Goal: Task Accomplishment & Management: Manage account settings

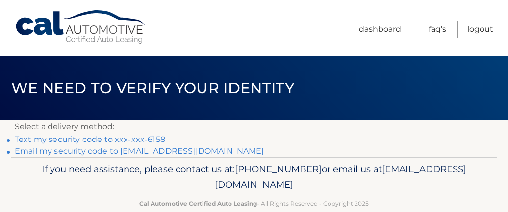
scroll to position [19, 0]
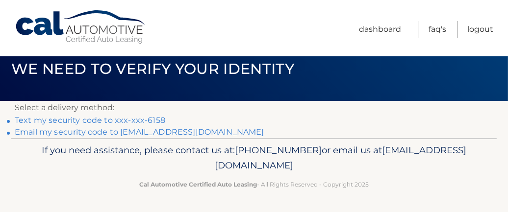
click at [76, 131] on link "**********" at bounding box center [139, 131] width 249 height 9
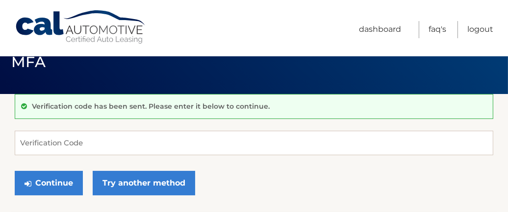
scroll to position [49, 0]
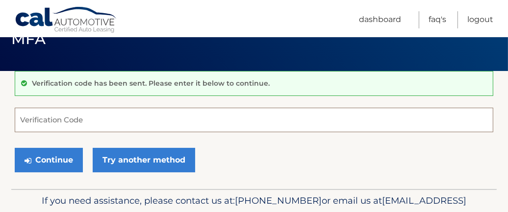
click at [113, 122] on input "Verification Code" at bounding box center [254, 120] width 478 height 24
type input "253134"
click at [15, 148] on button "Continue" at bounding box center [49, 160] width 68 height 24
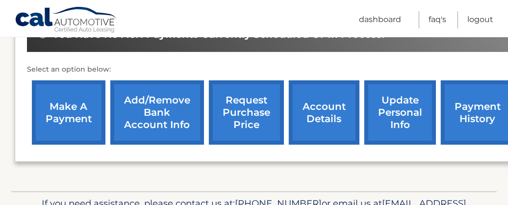
scroll to position [343, 0]
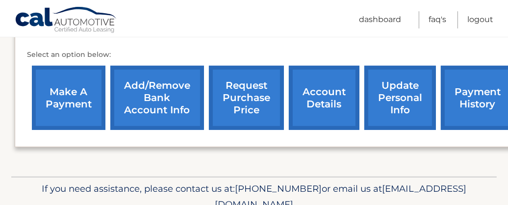
click at [64, 104] on link "make a payment" at bounding box center [68, 98] width 73 height 64
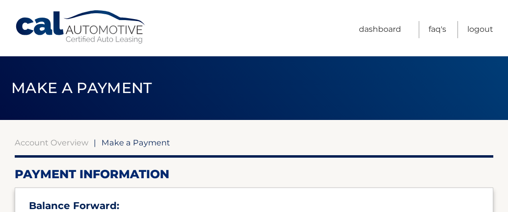
select select "ZjBmNTg4MDctY2ZlMS00MGM2LWI0MDEtYmFkOWQ1ZTUyYmYw"
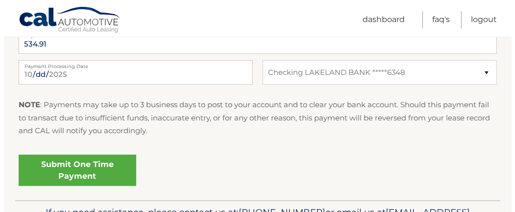
scroll to position [490, 0]
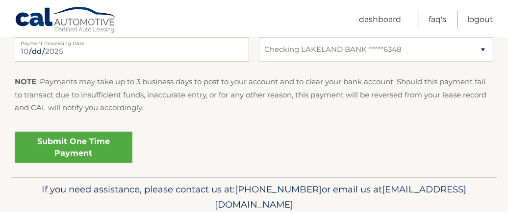
click at [95, 143] on link "Submit One Time Payment" at bounding box center [74, 147] width 118 height 31
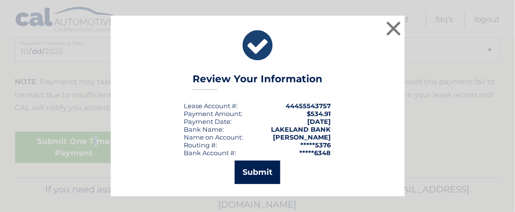
click at [252, 172] on button "Submit" at bounding box center [258, 173] width 46 height 24
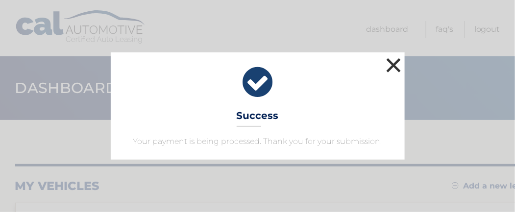
click at [390, 72] on button "×" at bounding box center [394, 65] width 20 height 20
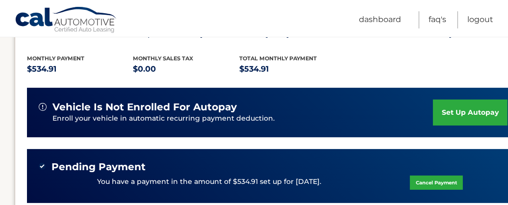
scroll to position [147, 0]
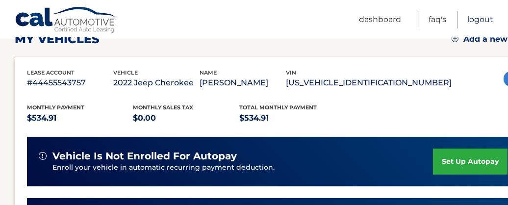
click at [480, 19] on link "Logout" at bounding box center [480, 19] width 26 height 17
